Goal: Task Accomplishment & Management: Manage account settings

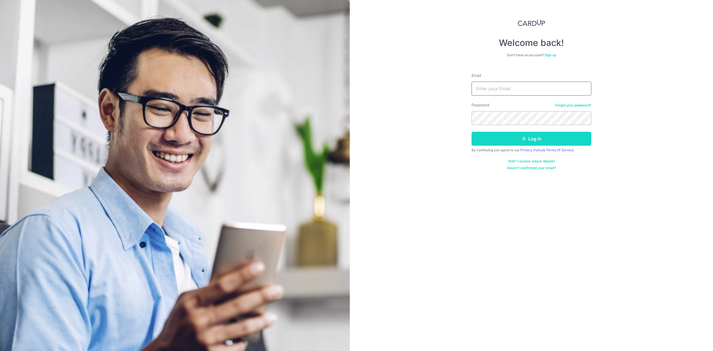
type input "[PERSON_NAME][EMAIL_ADDRESS][DOMAIN_NAME]"
click at [488, 139] on button "Log in" at bounding box center [532, 139] width 120 height 14
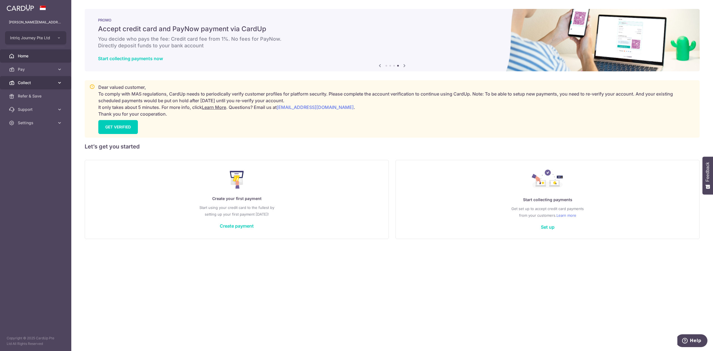
click at [34, 84] on span "Collect" at bounding box center [36, 83] width 37 height 6
click at [34, 99] on span "Dashboard" at bounding box center [36, 96] width 37 height 6
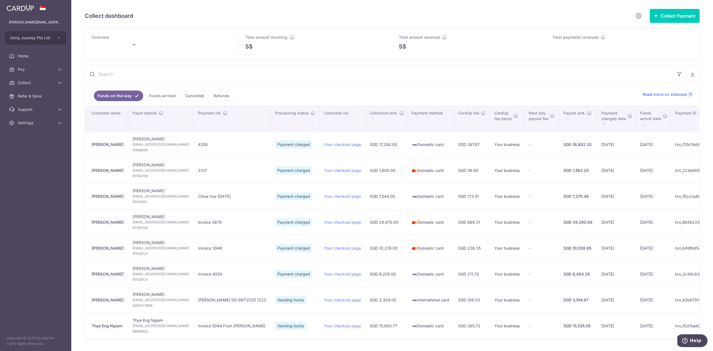
type input "October 2025"
